Goal: Book appointment/travel/reservation

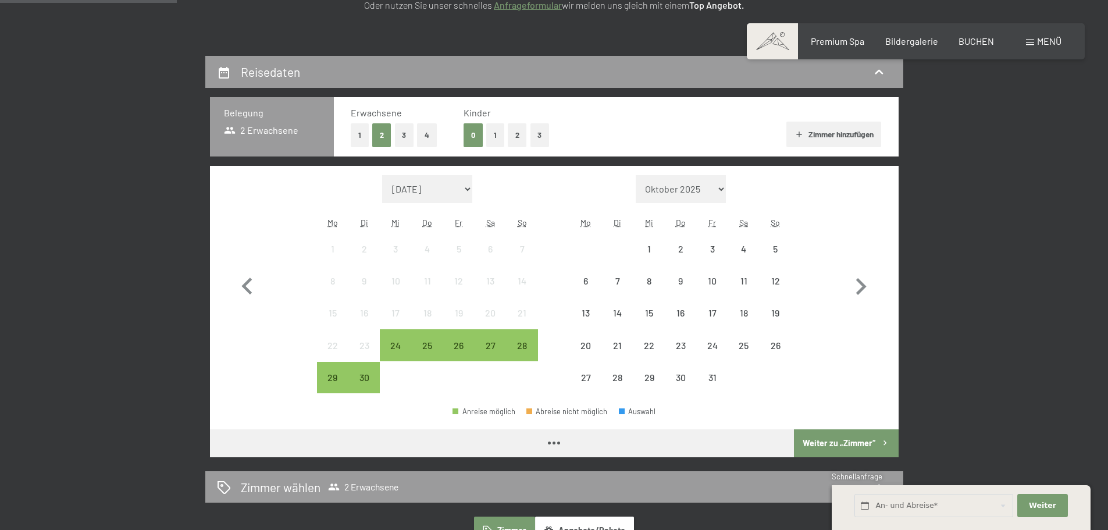
scroll to position [116, 0]
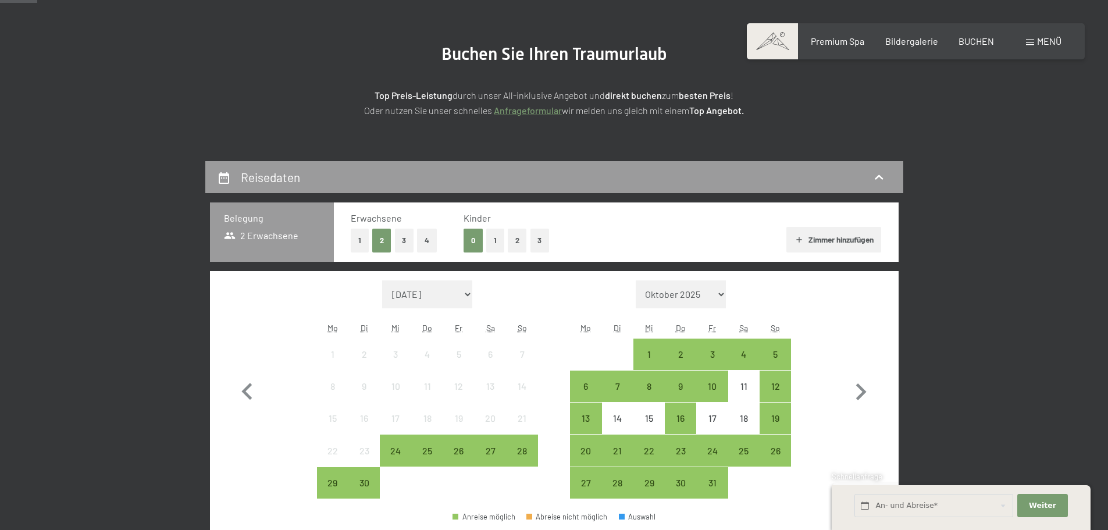
click at [457, 294] on span "Einwilligung Marketing*" at bounding box center [491, 299] width 96 height 12
click at [437, 294] on input "Einwilligung Marketing*" at bounding box center [431, 299] width 12 height 12
click at [471, 294] on span "Einwilligung Marketing*" at bounding box center [491, 299] width 96 height 12
click at [437, 294] on input "Einwilligung Marketing*" at bounding box center [431, 299] width 12 height 12
click at [439, 294] on label "Einwilligung Marketing*" at bounding box center [488, 299] width 102 height 12
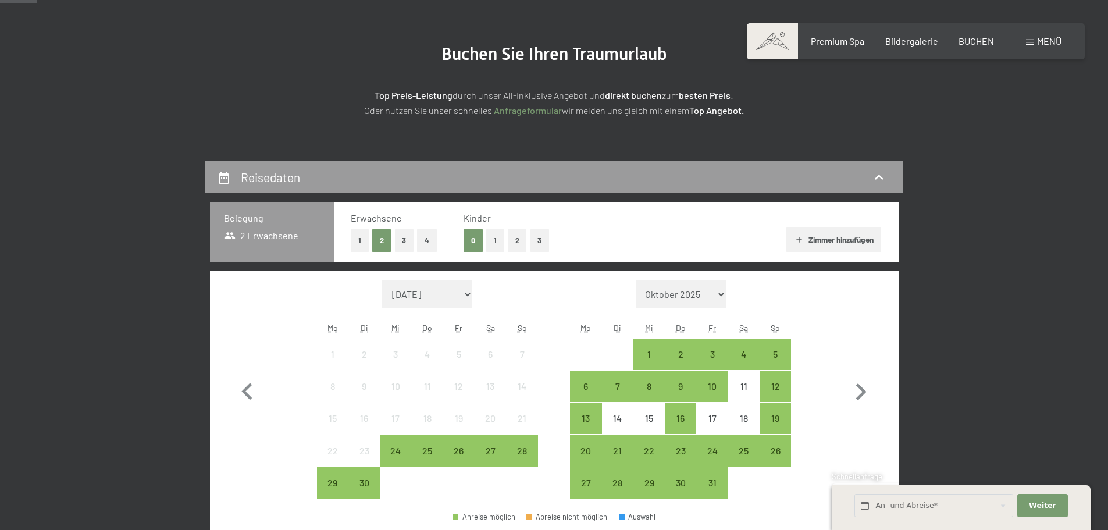
click at [437, 294] on input "Einwilligung Marketing*" at bounding box center [431, 299] width 12 height 12
checkbox input "false"
click at [871, 388] on icon "button" at bounding box center [861, 392] width 34 height 34
select select "[DATE]"
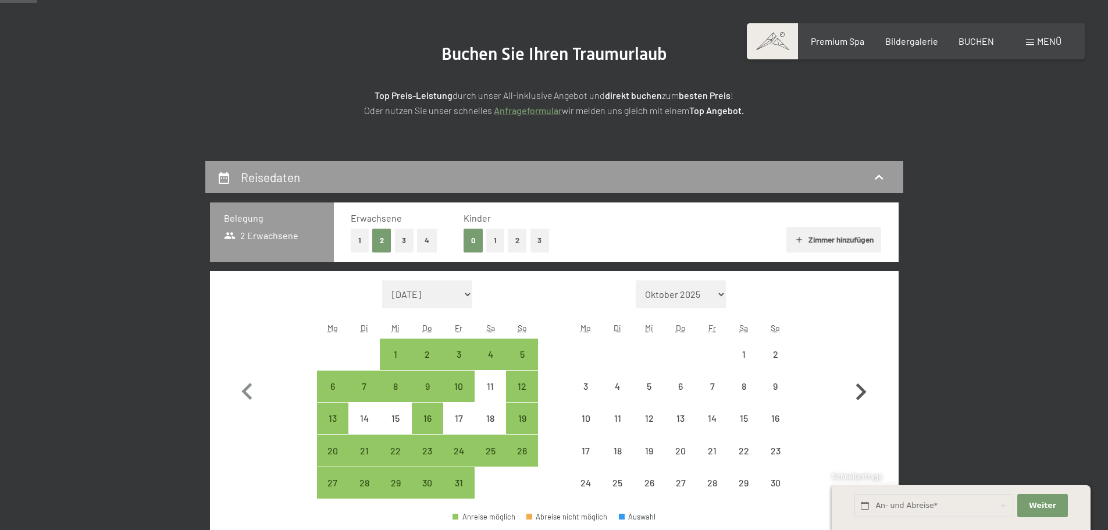
click at [859, 390] on icon "button" at bounding box center [861, 392] width 34 height 34
select select "[DATE]"
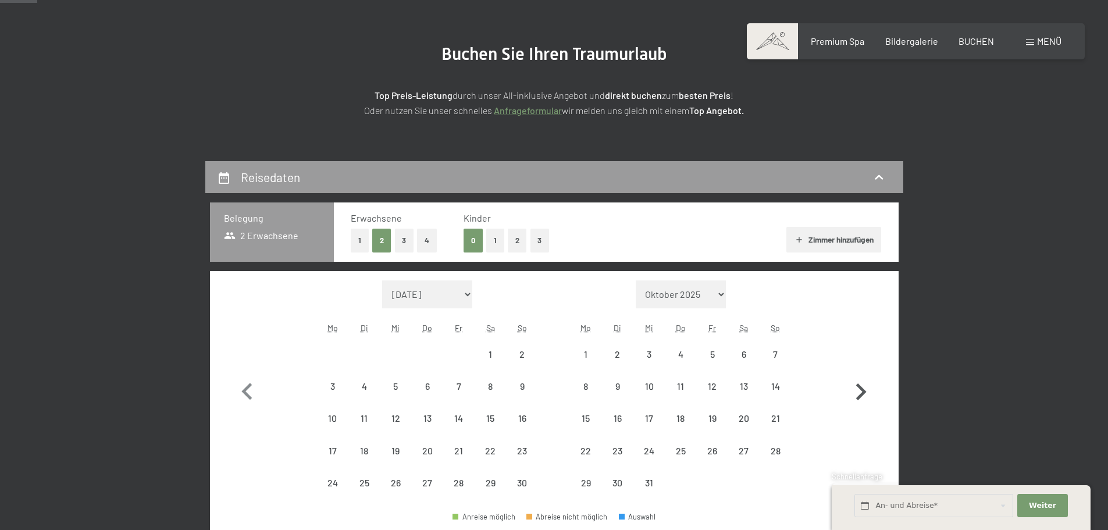
click at [859, 390] on icon "button" at bounding box center [861, 392] width 34 height 34
select select "[DATE]"
click at [859, 390] on icon "button" at bounding box center [861, 392] width 34 height 34
select select "[DATE]"
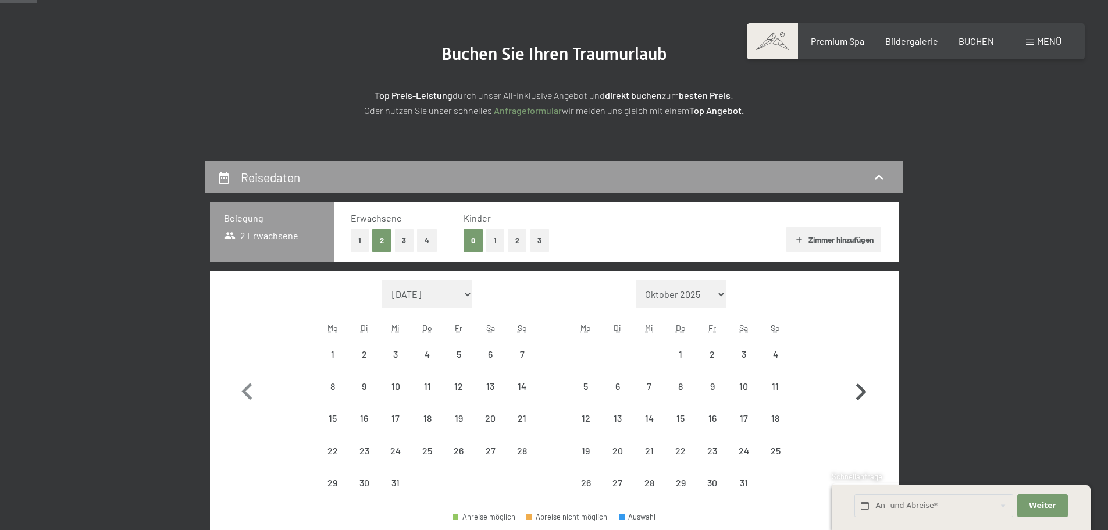
select select "[DATE]"
click at [860, 390] on icon "button" at bounding box center [861, 392] width 34 height 34
select select "[DATE]"
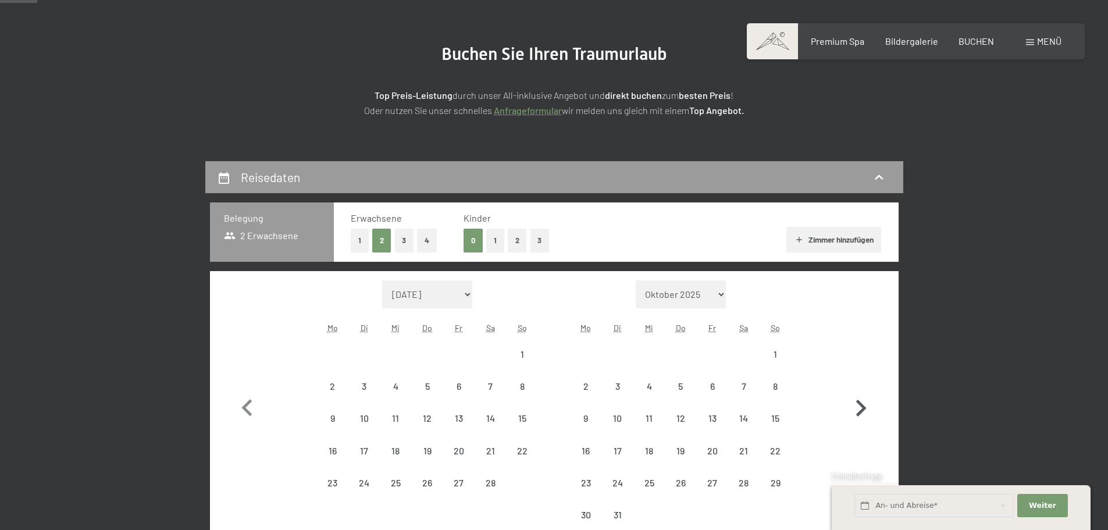
select select "[DATE]"
click at [860, 390] on button "button" at bounding box center [861, 405] width 34 height 251
select select "[DATE]"
click at [860, 390] on button "button" at bounding box center [861, 405] width 34 height 251
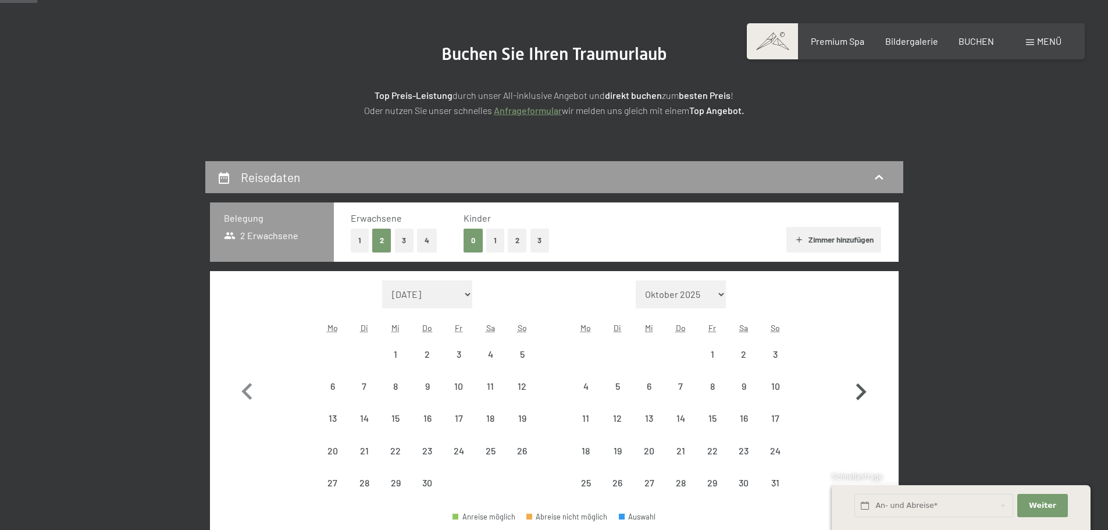
click at [860, 390] on icon "button" at bounding box center [861, 392] width 34 height 34
select select "[DATE]"
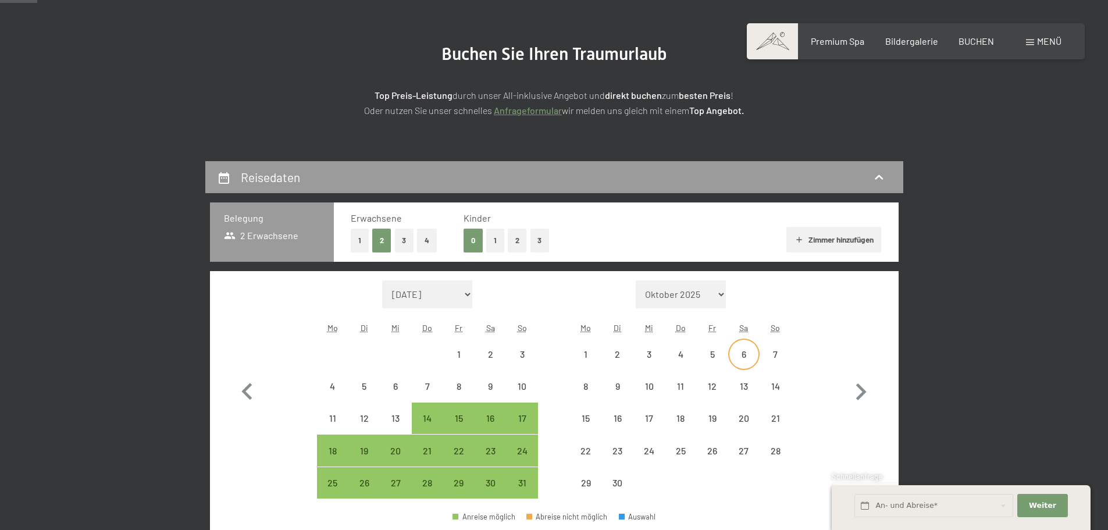
select select "[DATE]"
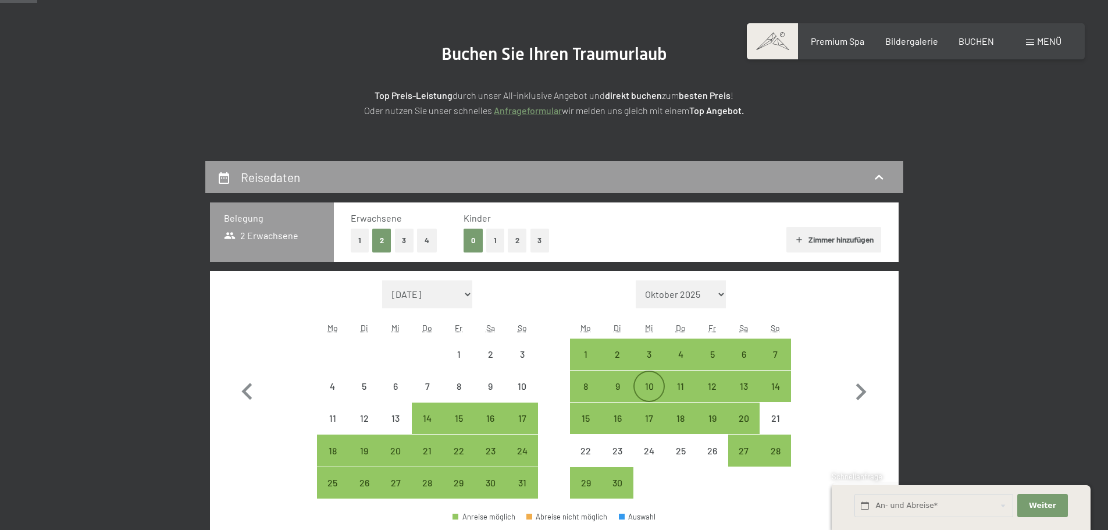
click at [649, 388] on div "10" at bounding box center [649, 396] width 29 height 29
select select "[DATE]"
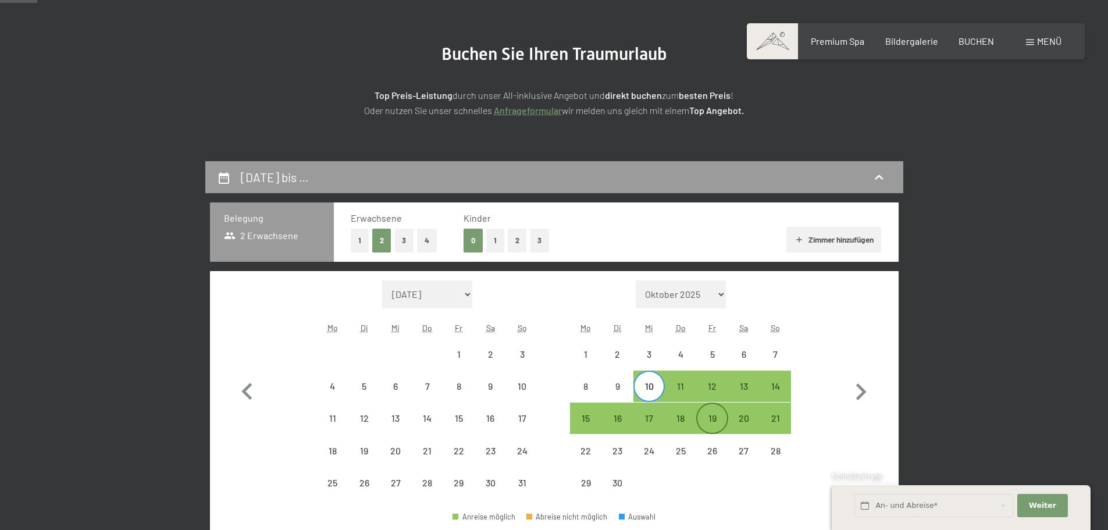
click at [712, 415] on div "19" at bounding box center [711, 428] width 29 height 29
select select "[DATE]"
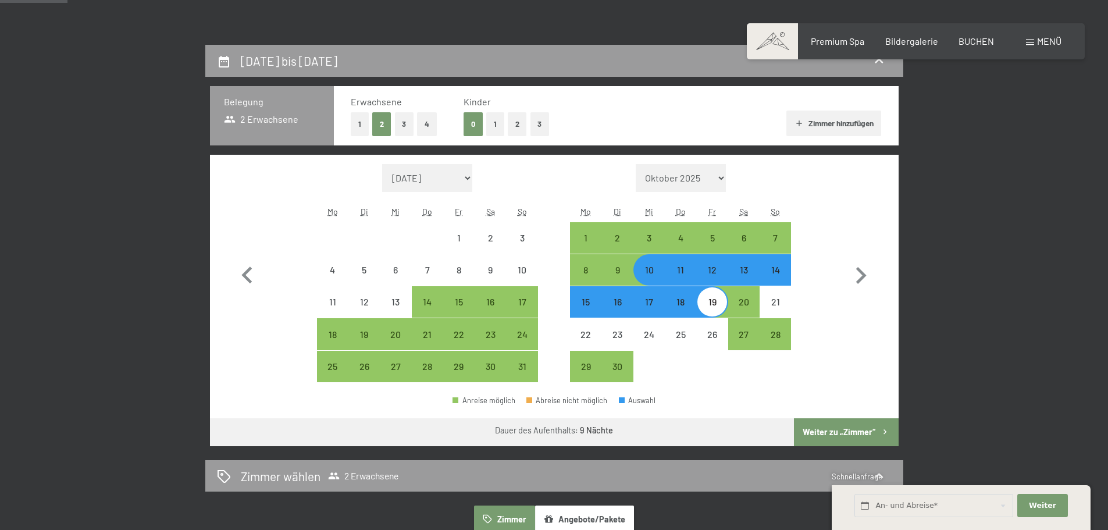
click at [824, 426] on button "Weiter zu „Zimmer“" at bounding box center [846, 432] width 104 height 28
select select "[DATE]"
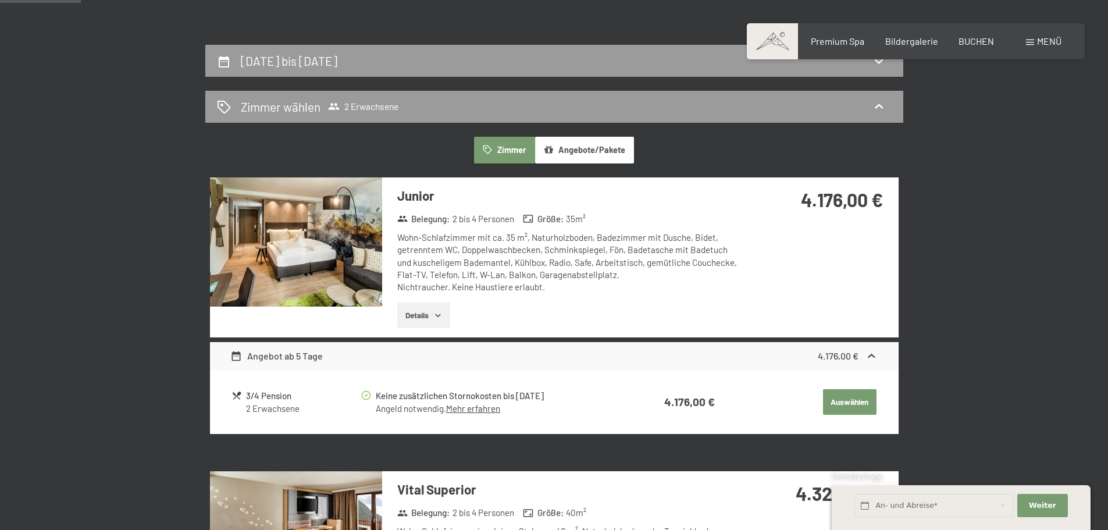
scroll to position [277, 0]
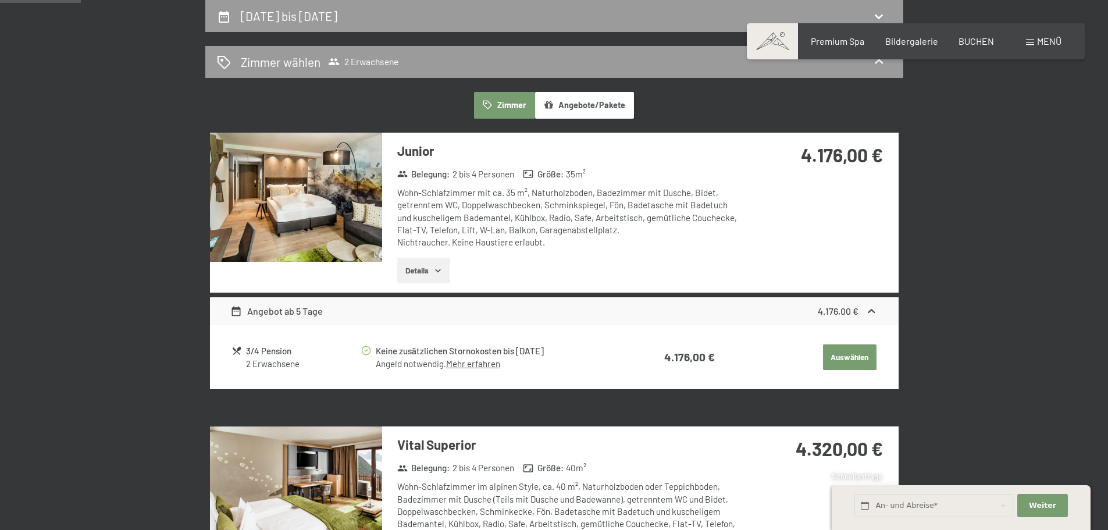
click at [282, 194] on img at bounding box center [296, 197] width 172 height 129
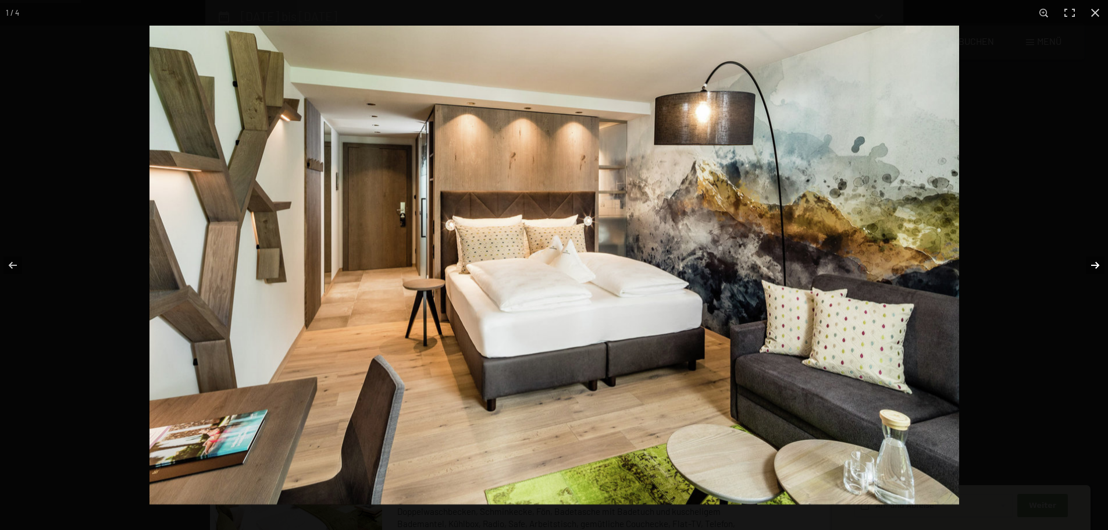
click at [1091, 265] on button "button" at bounding box center [1087, 265] width 41 height 58
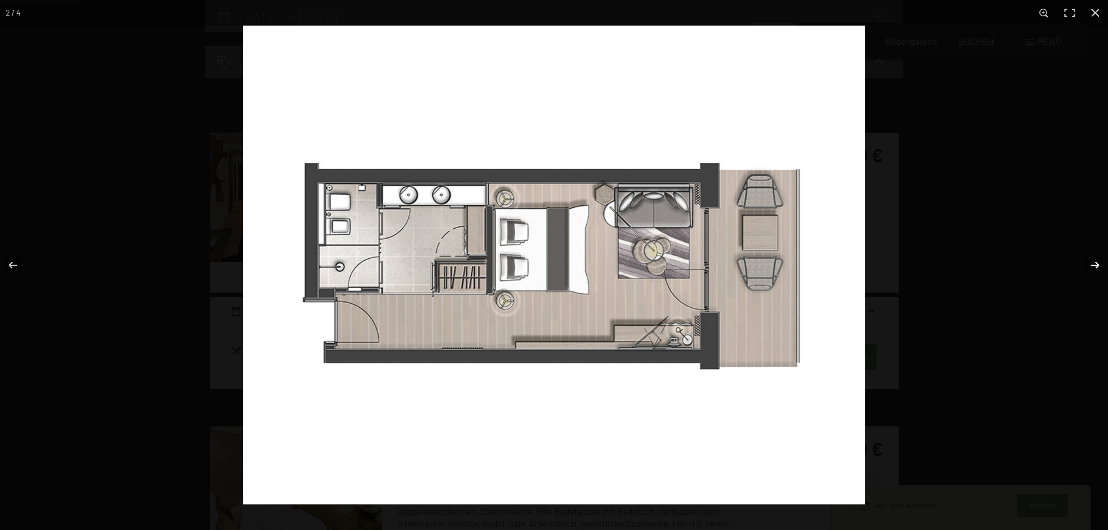
click at [1091, 265] on button "button" at bounding box center [1087, 265] width 41 height 58
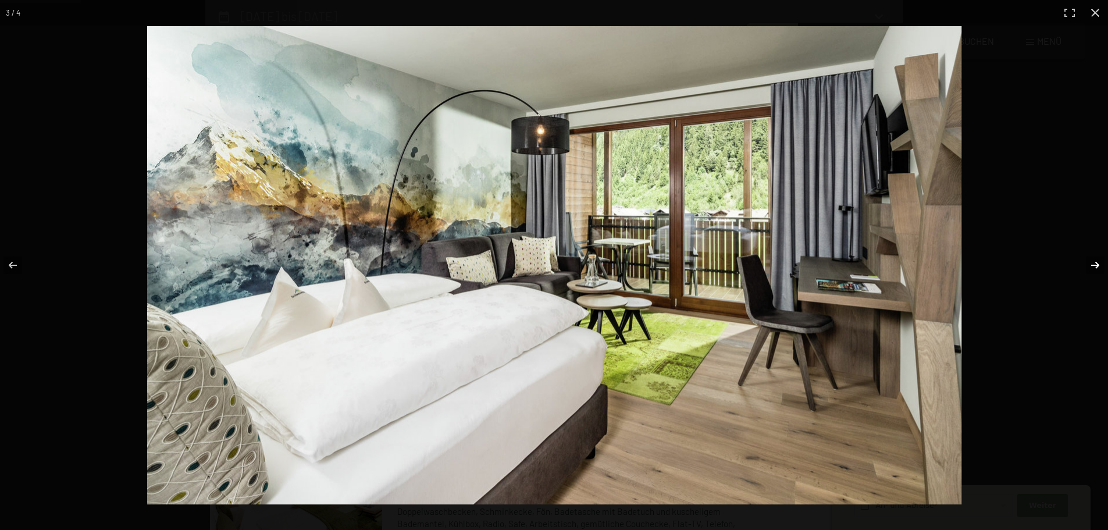
click at [1091, 265] on button "button" at bounding box center [1087, 265] width 41 height 58
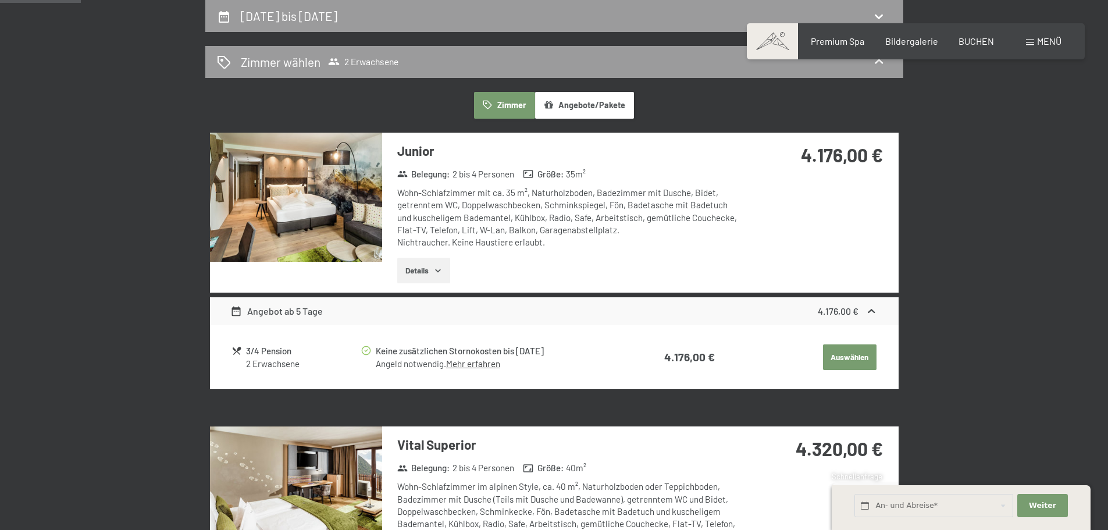
click at [0, 0] on button "button" at bounding box center [0, 0] width 0 height 0
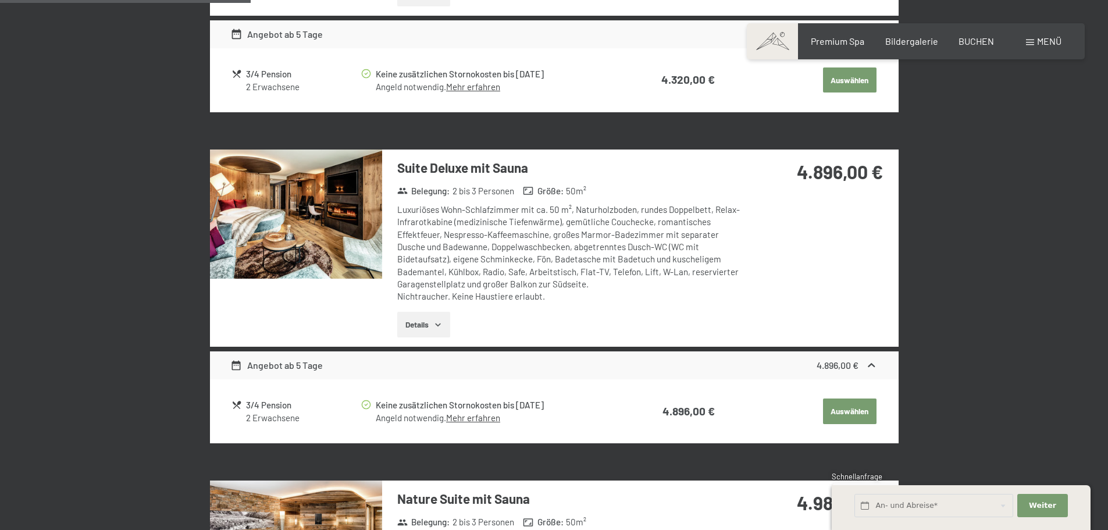
scroll to position [975, 0]
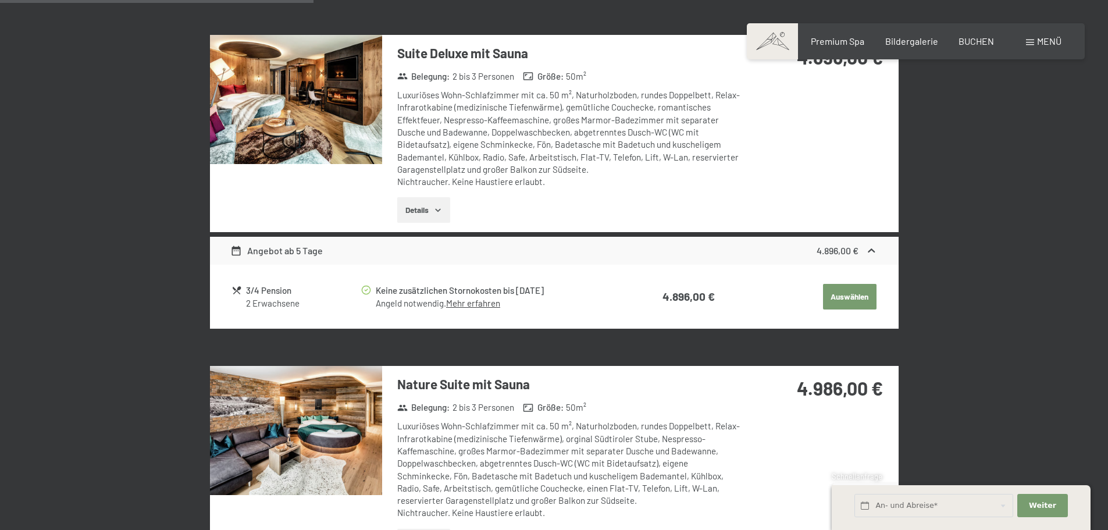
click at [331, 112] on img at bounding box center [296, 99] width 172 height 129
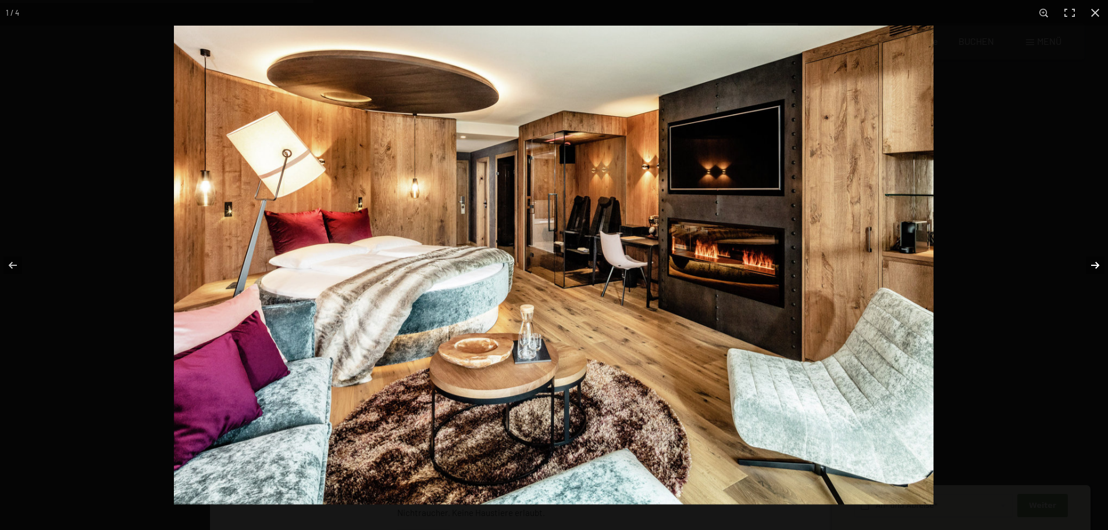
click at [1083, 263] on button "button" at bounding box center [1087, 265] width 41 height 58
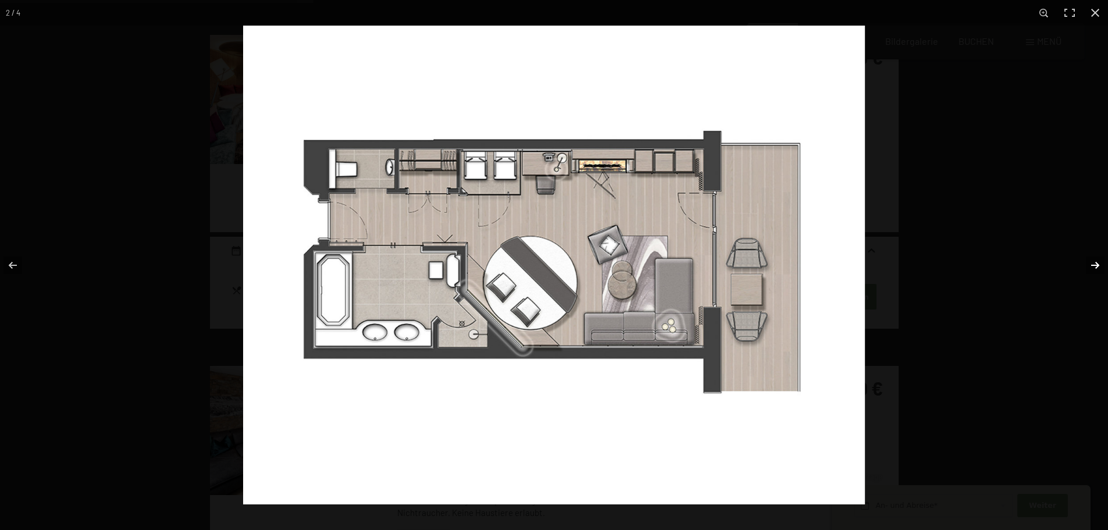
click at [1083, 263] on button "button" at bounding box center [1087, 265] width 41 height 58
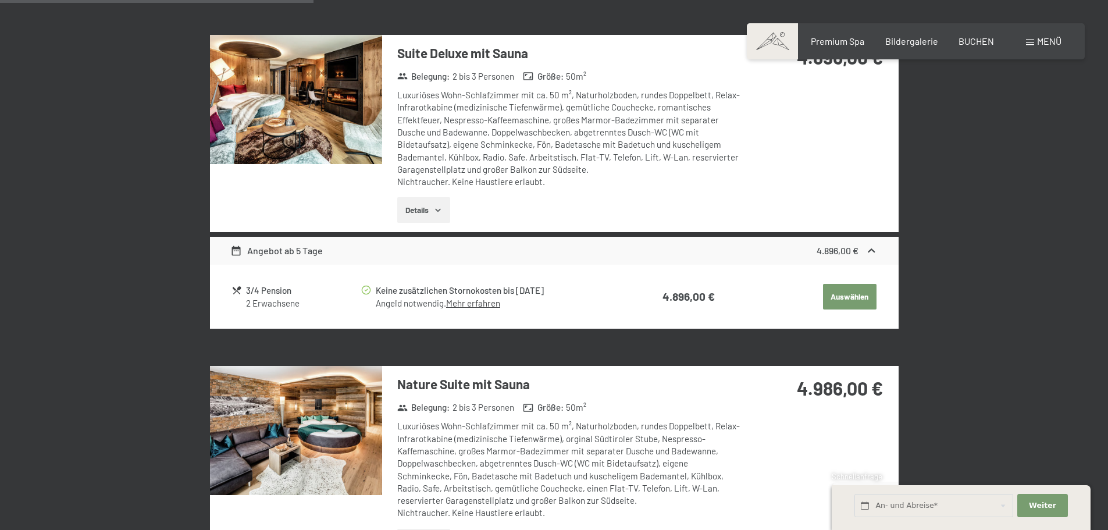
click at [0, 0] on button "button" at bounding box center [0, 0] width 0 height 0
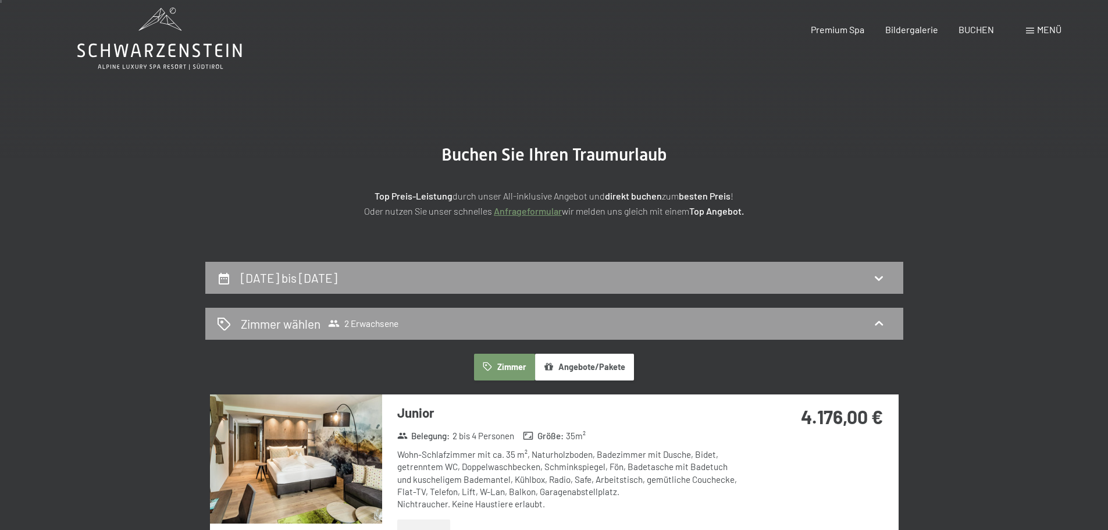
scroll to position [0, 0]
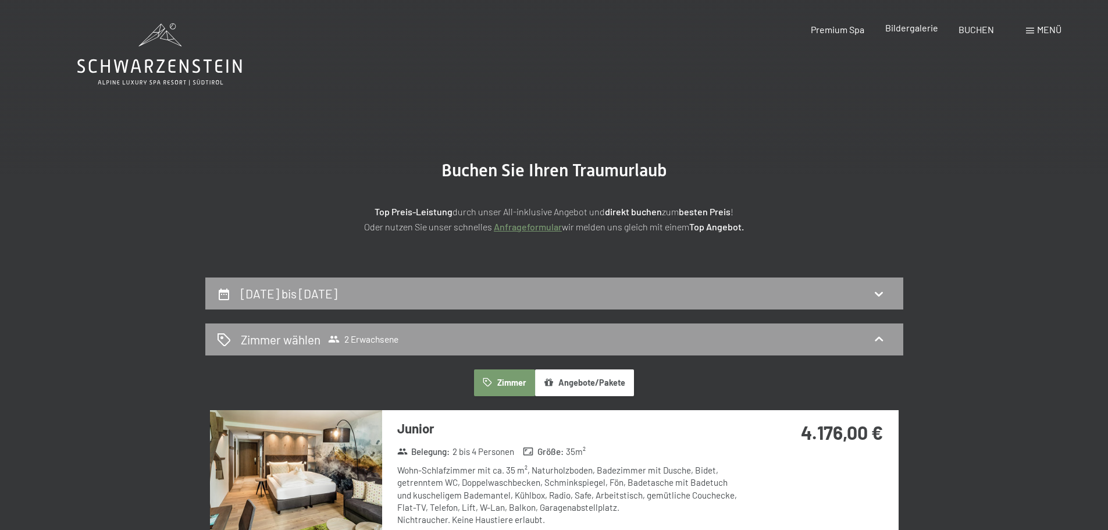
click at [906, 35] on div "Premium Spa Bildergalerie BUCHEN" at bounding box center [892, 29] width 244 height 13
click at [906, 28] on span "Bildergalerie" at bounding box center [911, 27] width 53 height 11
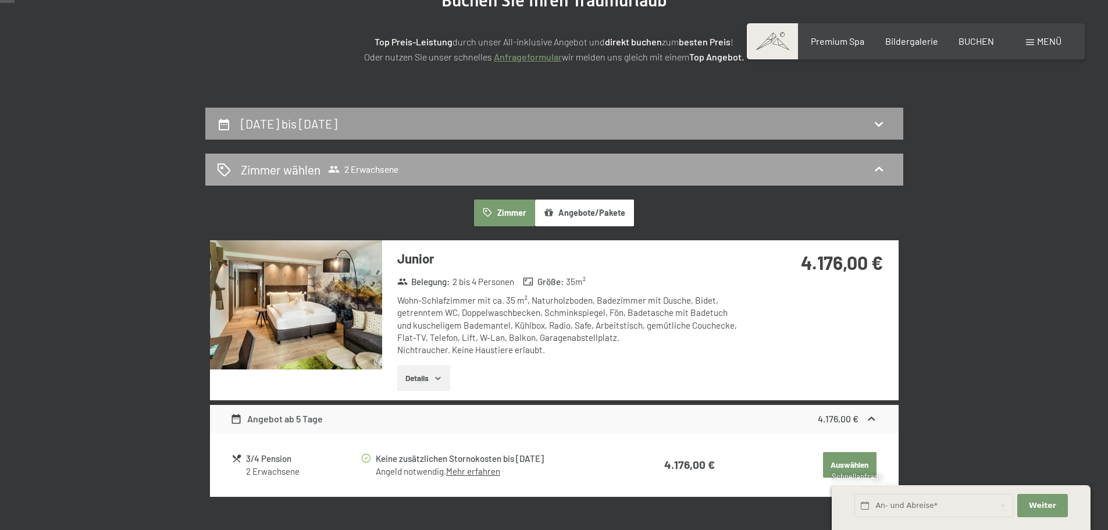
scroll to position [233, 0]
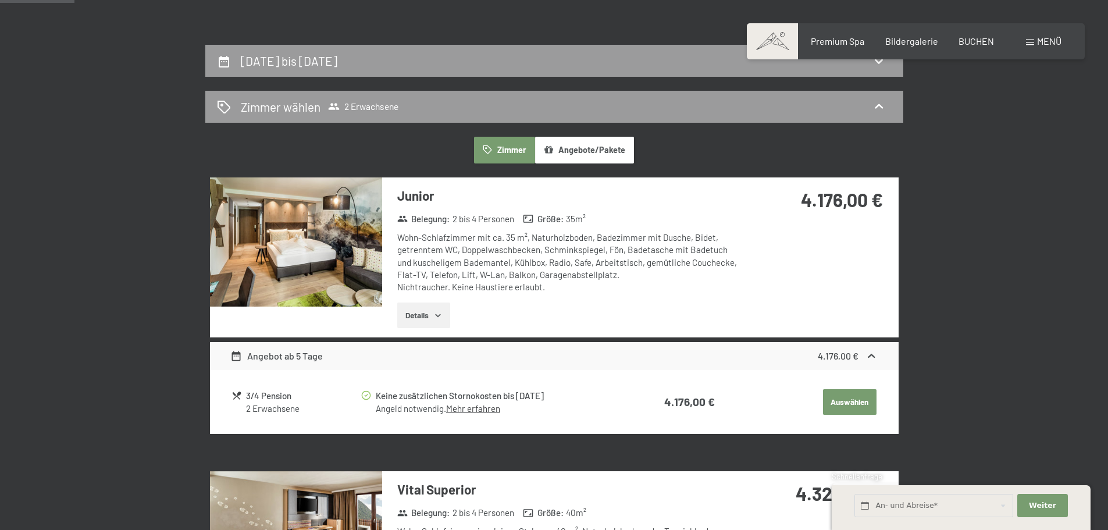
drag, startPoint x: 413, startPoint y: 396, endPoint x: 556, endPoint y: 394, distance: 143.1
click at [556, 394] on div "Keine zusätzlichen Stornokosten bis [DATE]" at bounding box center [497, 395] width 242 height 13
click at [479, 407] on link "Mehr erfahren" at bounding box center [473, 408] width 54 height 10
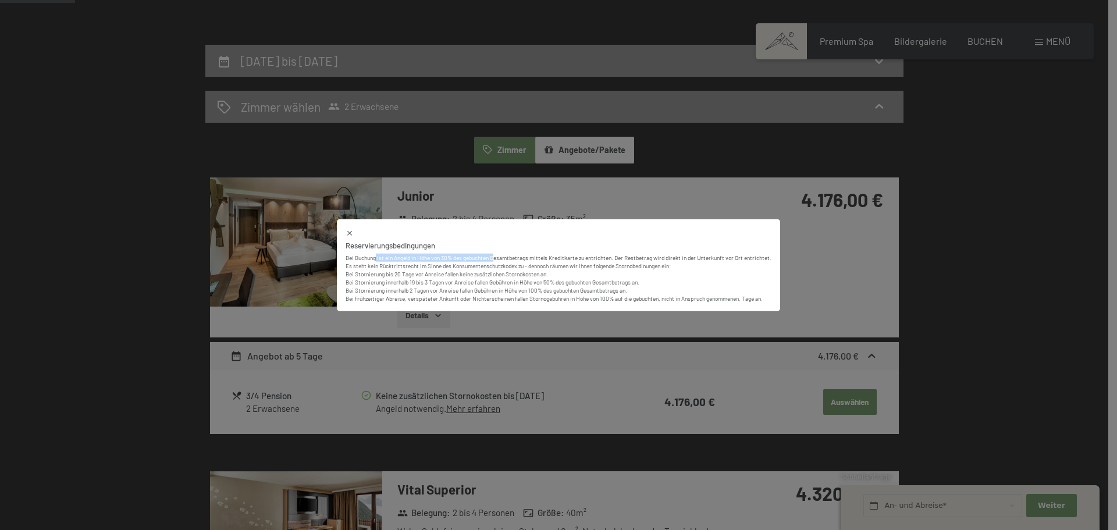
drag, startPoint x: 391, startPoint y: 257, endPoint x: 494, endPoint y: 258, distance: 103.5
click at [494, 258] on p "Bei Buchung ist ein Angeld in Höhe von 30% des gebuchten Gesamtbetrags mittels …" at bounding box center [559, 258] width 426 height 8
click at [889, 259] on div "Reservierungsbedingungen Bei Buchung ist ein Angeld in Höhe von 30% des gebucht…" at bounding box center [558, 265] width 1117 height 530
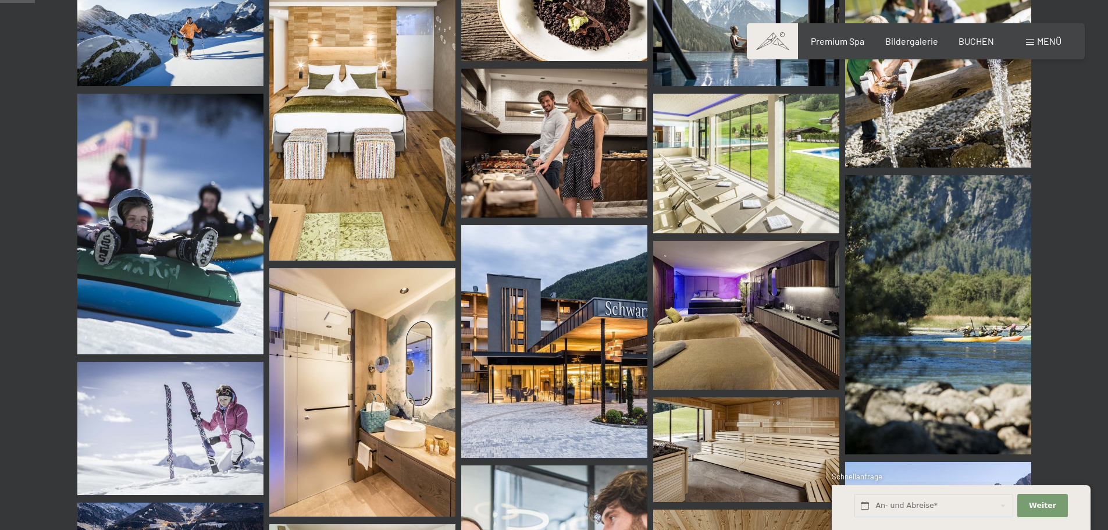
click at [504, 308] on img at bounding box center [554, 341] width 186 height 233
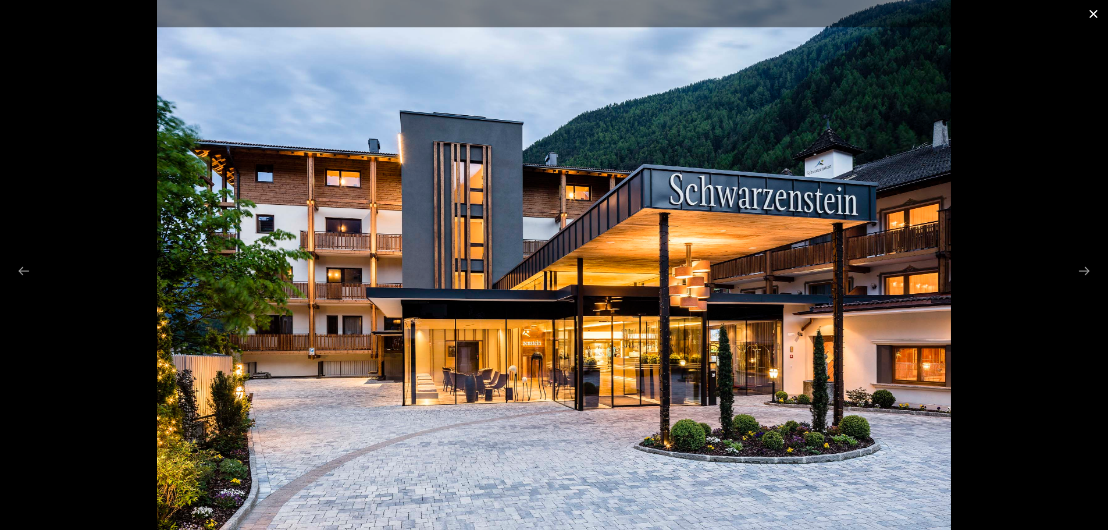
click at [1090, 12] on button "Close gallery" at bounding box center [1093, 13] width 29 height 27
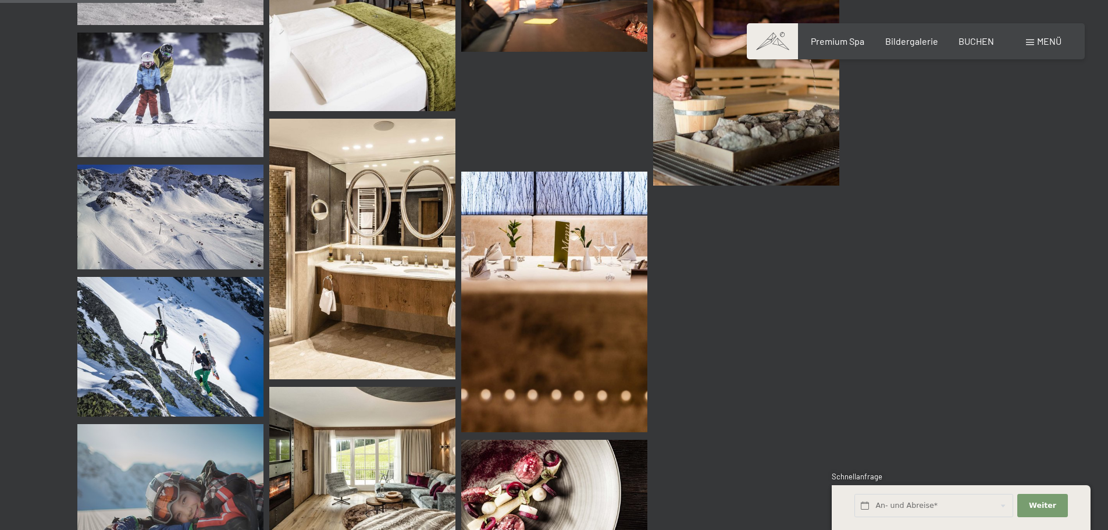
scroll to position [2559, 0]
